Goal: Task Accomplishment & Management: Complete application form

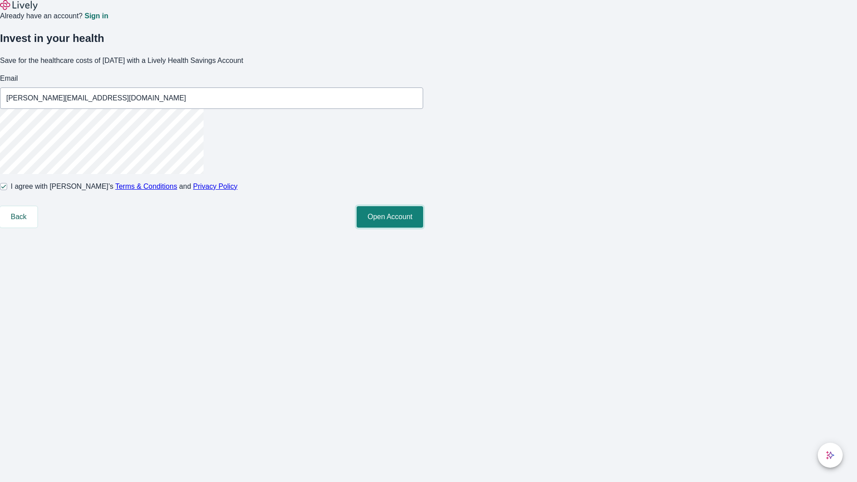
click at [423, 228] on button "Open Account" at bounding box center [390, 216] width 66 height 21
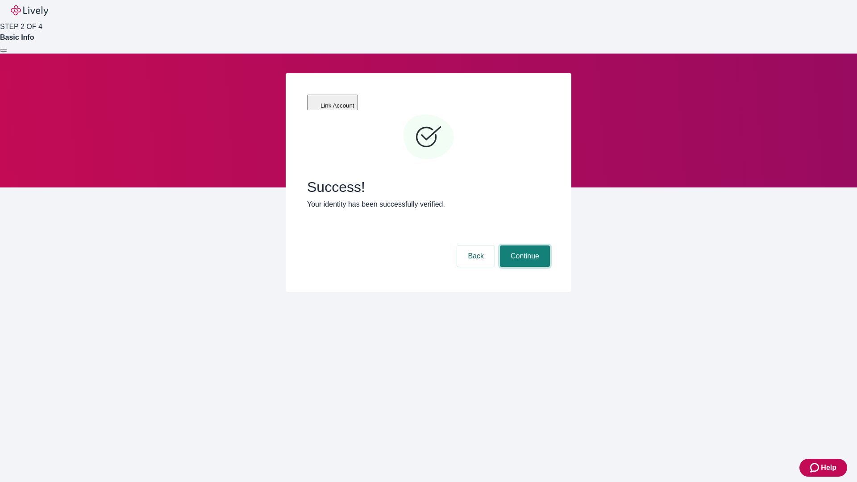
click at [523, 245] on button "Continue" at bounding box center [525, 255] width 50 height 21
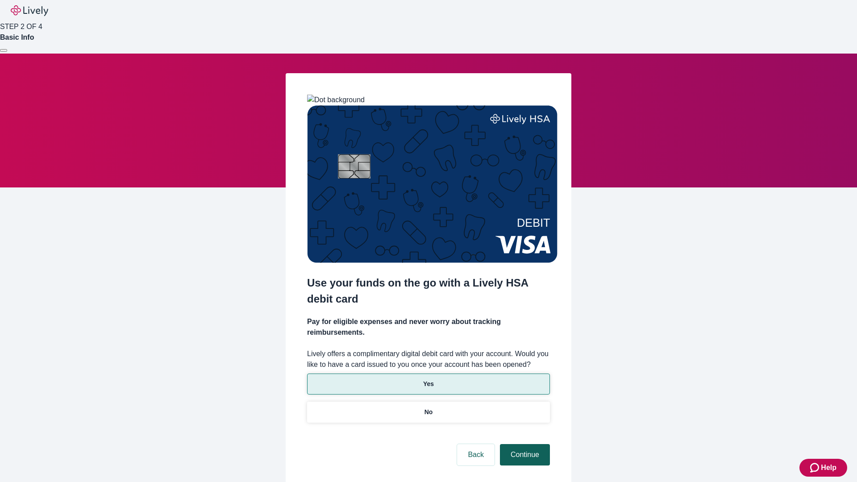
click at [428, 407] on p "No" at bounding box center [428, 411] width 8 height 9
click at [523, 444] on button "Continue" at bounding box center [525, 454] width 50 height 21
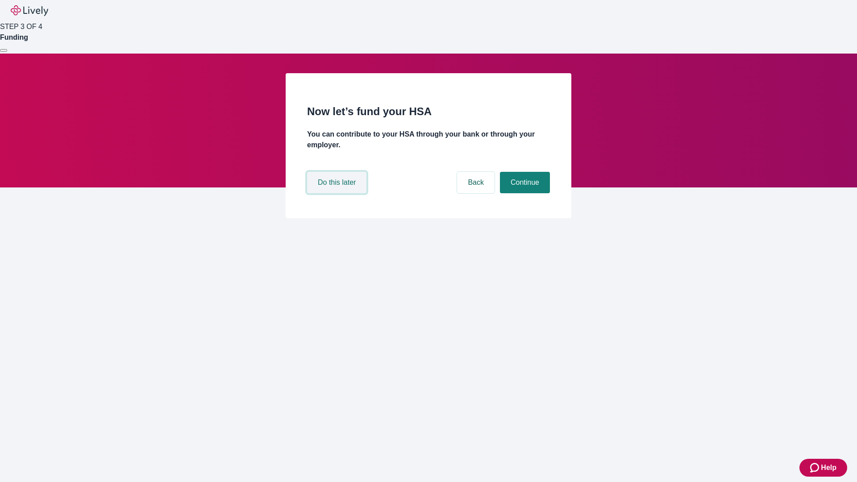
click at [338, 193] on button "Do this later" at bounding box center [336, 182] width 59 height 21
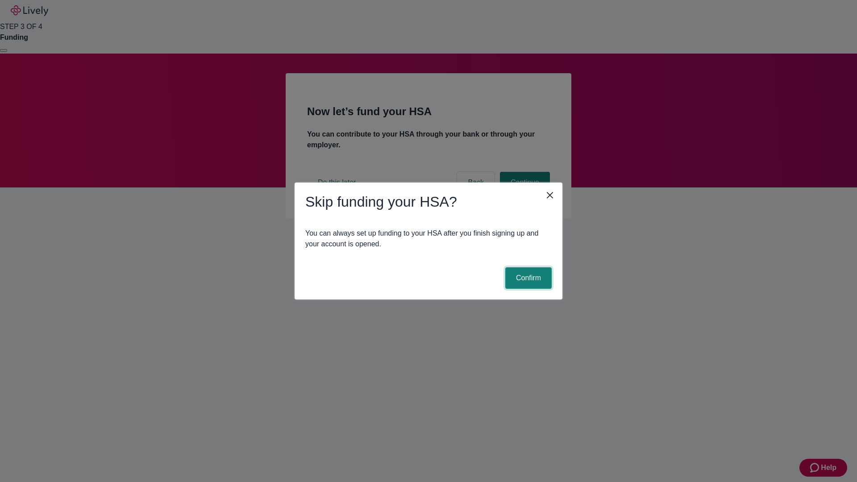
click at [527, 278] on button "Confirm" at bounding box center [528, 277] width 46 height 21
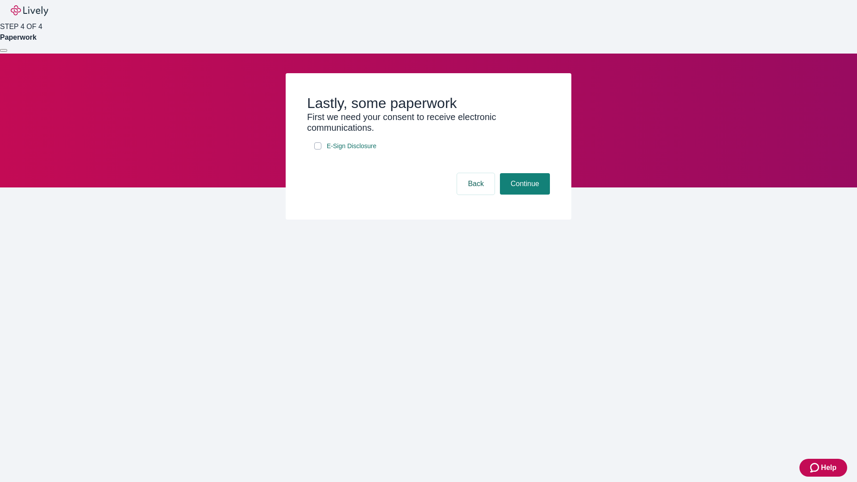
click at [318, 149] on input "E-Sign Disclosure" at bounding box center [317, 145] width 7 height 7
checkbox input "true"
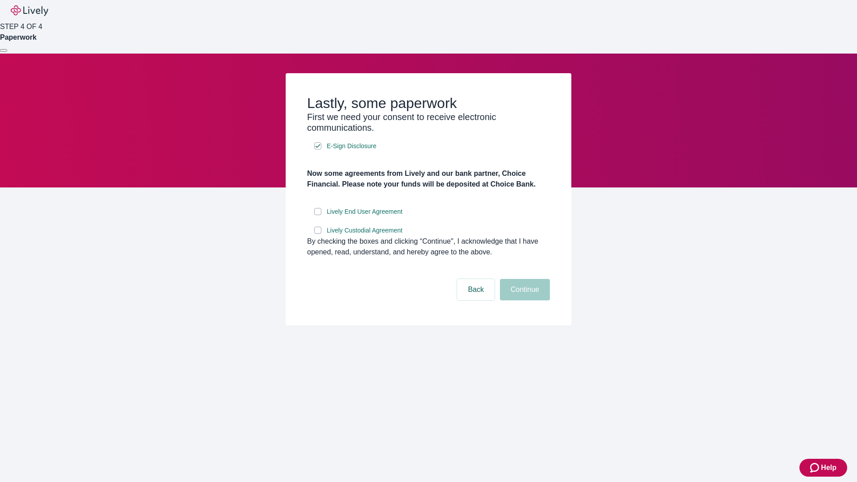
click at [318, 215] on input "Lively End User Agreement" at bounding box center [317, 211] width 7 height 7
checkbox input "true"
click at [318, 234] on input "Lively Custodial Agreement" at bounding box center [317, 230] width 7 height 7
checkbox input "true"
click at [523, 300] on button "Continue" at bounding box center [525, 289] width 50 height 21
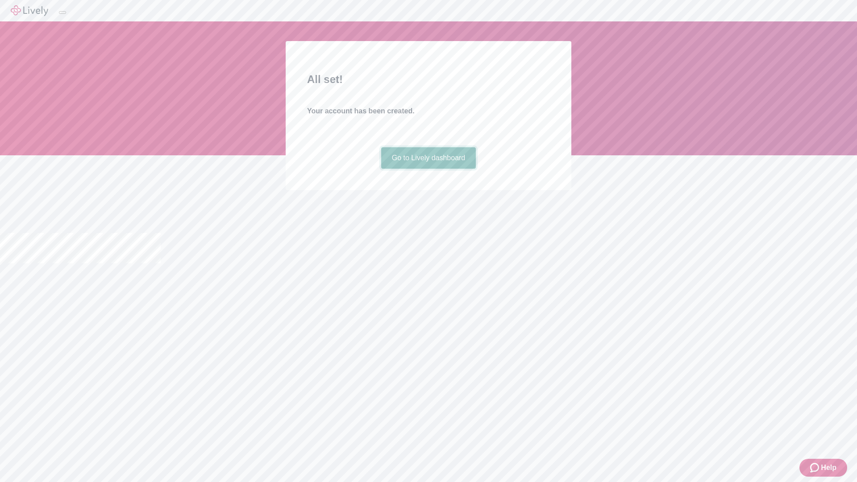
click at [428, 169] on link "Go to Lively dashboard" at bounding box center [428, 157] width 95 height 21
